Goal: Check status: Check status

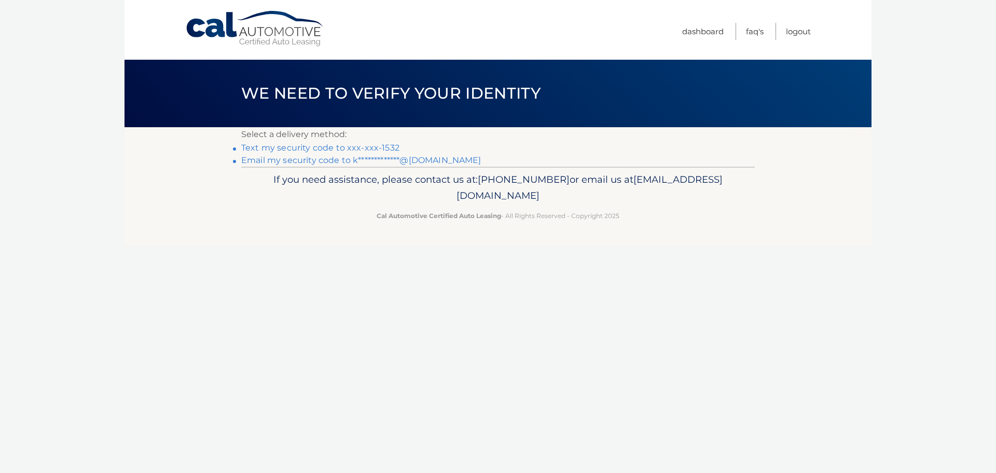
click at [312, 149] on link "Text my security code to xxx-xxx-1532" at bounding box center [320, 148] width 158 height 10
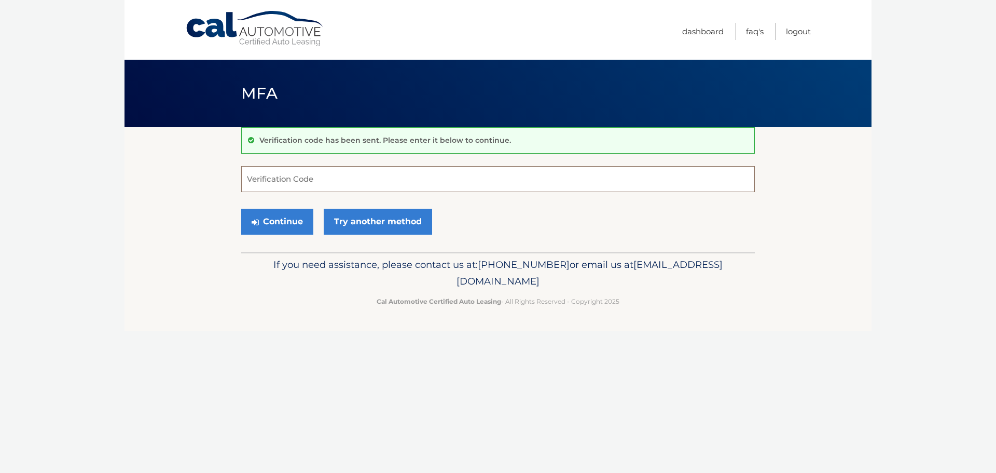
click at [332, 181] on input "Verification Code" at bounding box center [498, 179] width 514 height 26
type input "083003"
click at [297, 221] on button "Continue" at bounding box center [277, 222] width 72 height 26
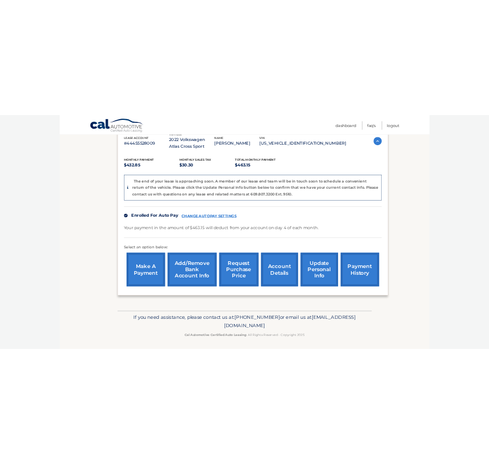
scroll to position [196, 0]
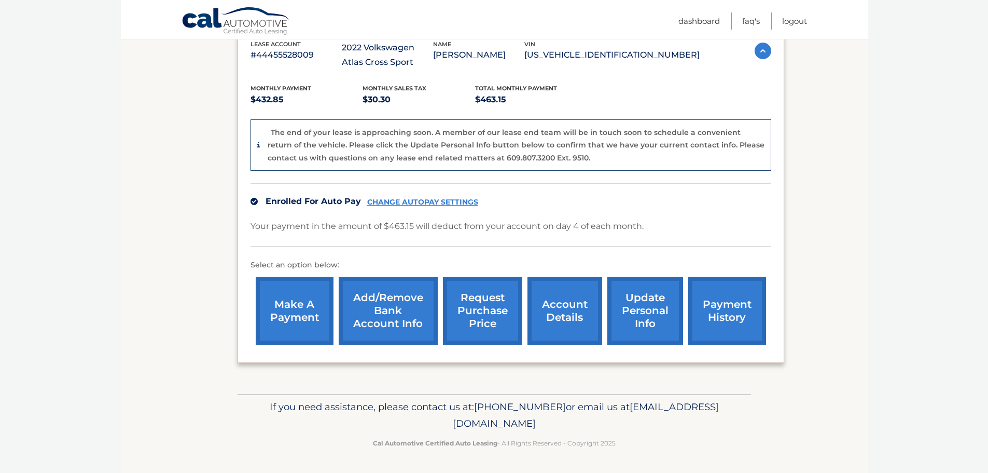
drag, startPoint x: 392, startPoint y: 423, endPoint x: 625, endPoint y: 421, distance: 232.4
click at [625, 421] on p "If you need assistance, please contact us at: [PHONE_NUMBER] or email us at [EM…" at bounding box center [494, 414] width 500 height 33
copy span "[EMAIL_ADDRESS][DOMAIN_NAME]"
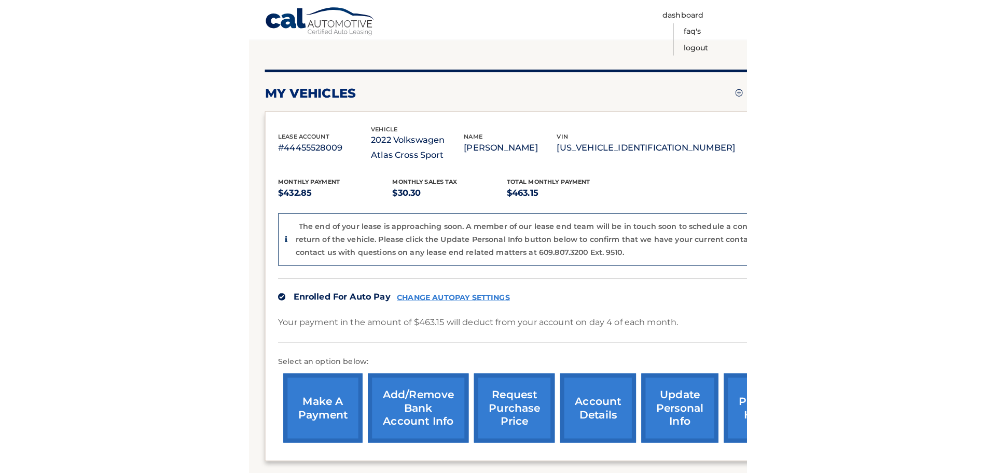
scroll to position [0, 0]
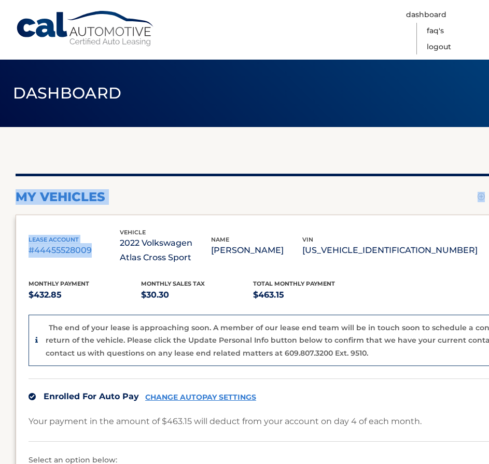
drag, startPoint x: 93, startPoint y: 253, endPoint x: 8, endPoint y: 248, distance: 85.2
click at [8, 248] on section "my vehicles Add a new lease lease account #44455528009 vehicle 2022 Volkswagen …" at bounding box center [244, 358] width 489 height 462
click at [72, 252] on p "#44455528009" at bounding box center [74, 250] width 91 height 15
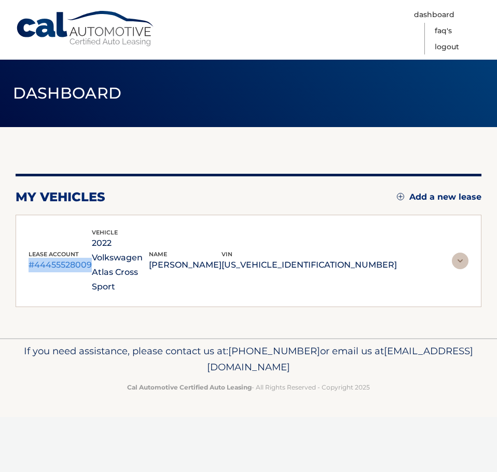
drag, startPoint x: 89, startPoint y: 252, endPoint x: 21, endPoint y: 246, distance: 67.7
click at [21, 246] on div "lease account #44455528009 vehicle 2022 Volkswagen Atlas Cross Sport name [PERS…" at bounding box center [249, 261] width 466 height 93
